Goal: Task Accomplishment & Management: Use online tool/utility

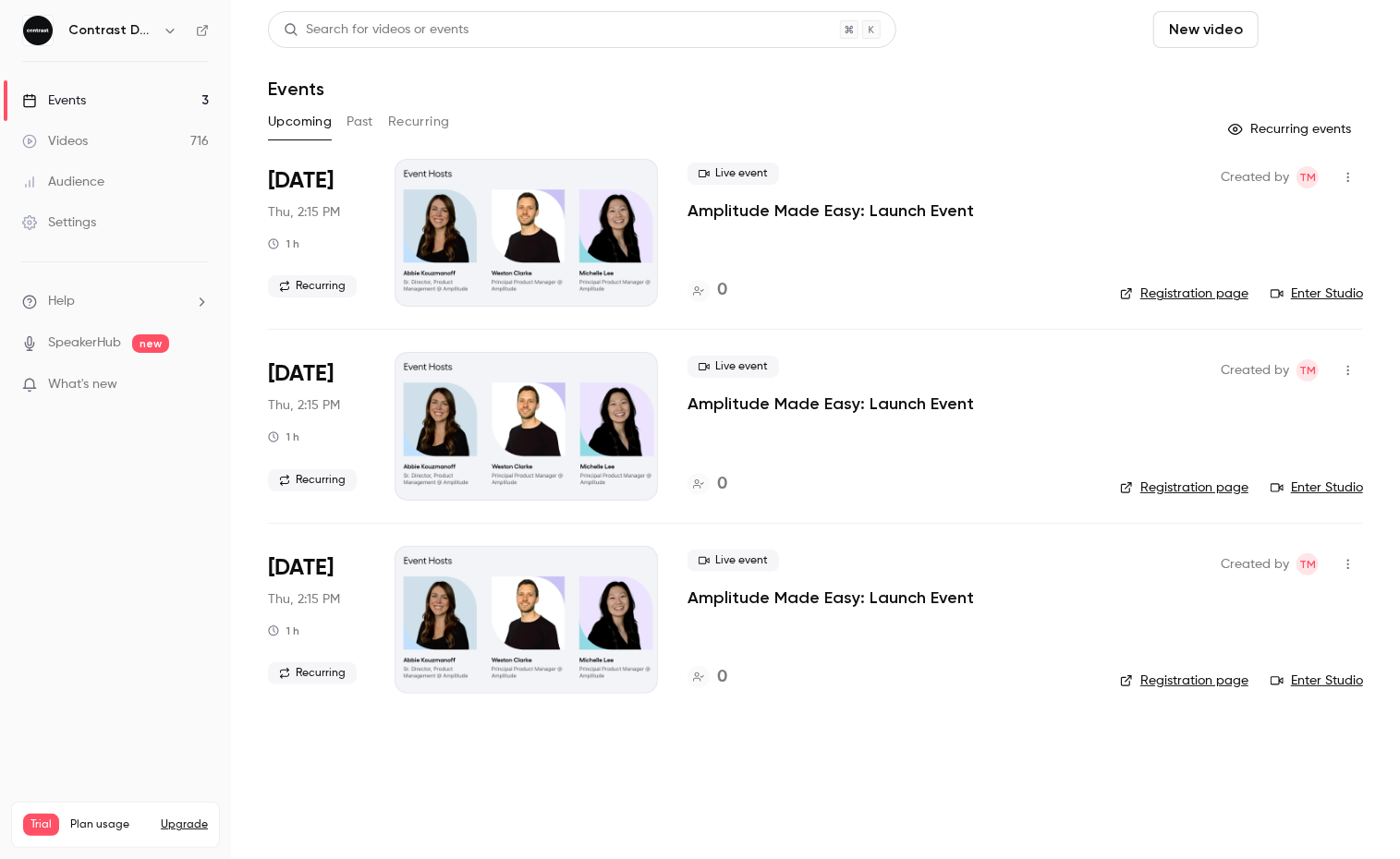
click at [1299, 27] on button "Schedule" at bounding box center [1315, 29] width 97 height 37
click at [1236, 120] on span "Recurring event" at bounding box center [1257, 129] width 97 height 19
